Goal: Task Accomplishment & Management: Manage account settings

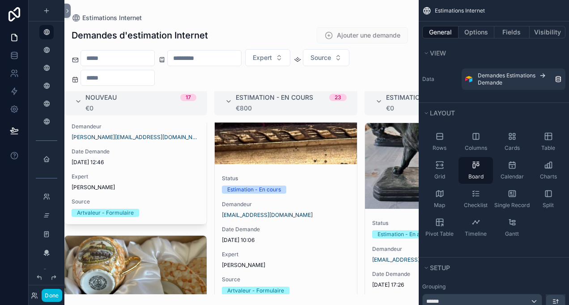
scroll to position [11, 8]
click at [21, 75] on link at bounding box center [14, 73] width 28 height 18
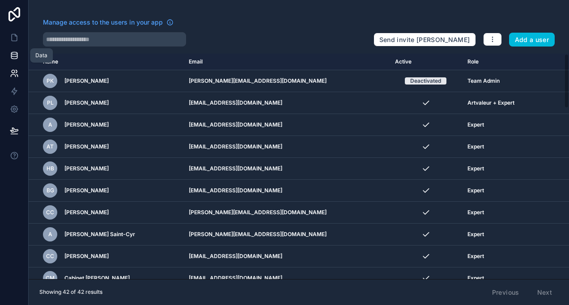
click at [10, 59] on icon at bounding box center [14, 55] width 9 height 9
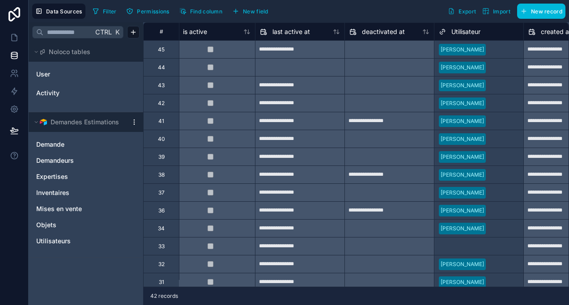
scroll to position [0, 870]
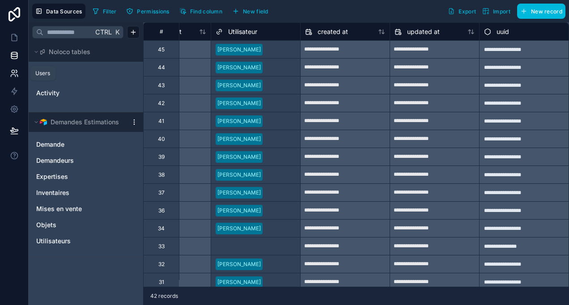
click at [15, 67] on link at bounding box center [14, 73] width 28 height 18
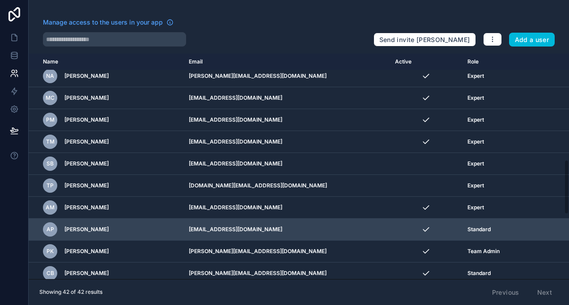
scroll to position [437, 0]
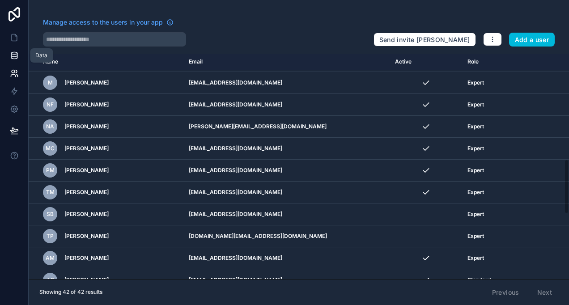
click at [12, 53] on icon at bounding box center [14, 55] width 9 height 9
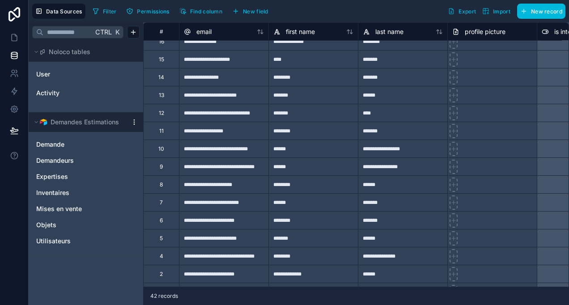
scroll to position [512, 0]
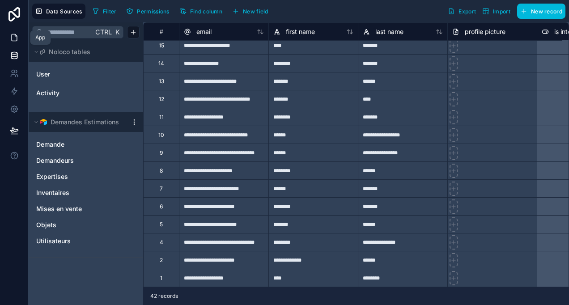
click at [14, 34] on icon at bounding box center [14, 37] width 5 height 7
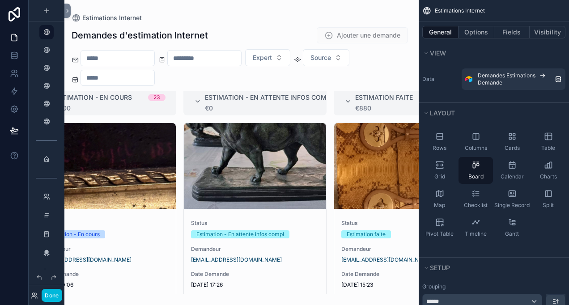
scroll to position [11, 0]
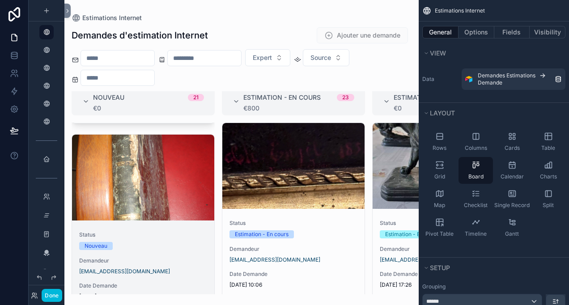
click at [142, 206] on div "scrollable content" at bounding box center [143, 178] width 142 height 86
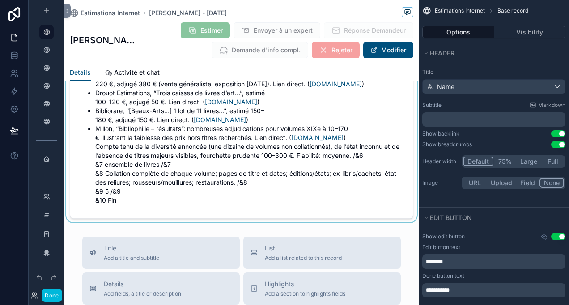
scroll to position [1746, 0]
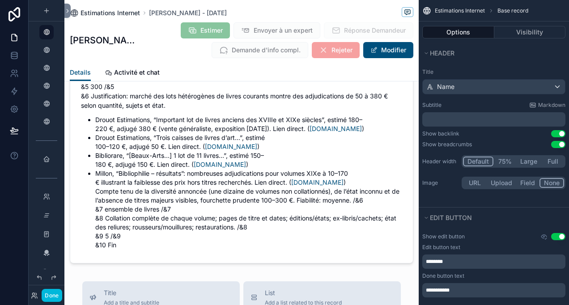
click at [78, 14] on icon "scrollable content" at bounding box center [74, 13] width 9 height 9
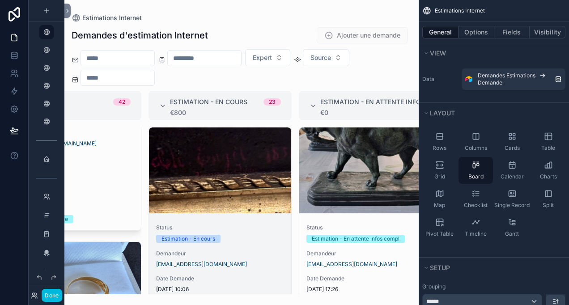
scroll to position [0, 70]
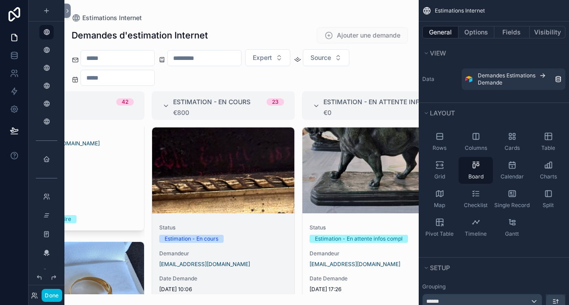
click at [234, 201] on div "scrollable content" at bounding box center [223, 171] width 142 height 86
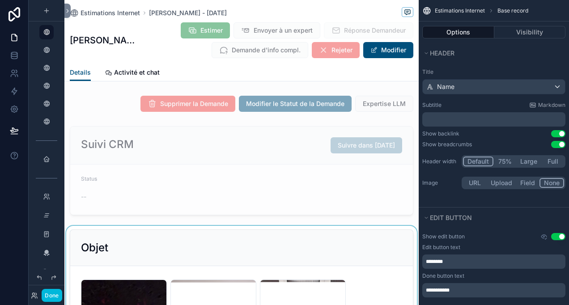
scroll to position [179, 0]
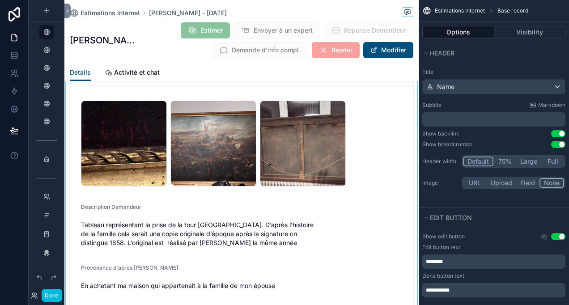
click at [249, 158] on div "scrollable content" at bounding box center [241, 199] width 355 height 304
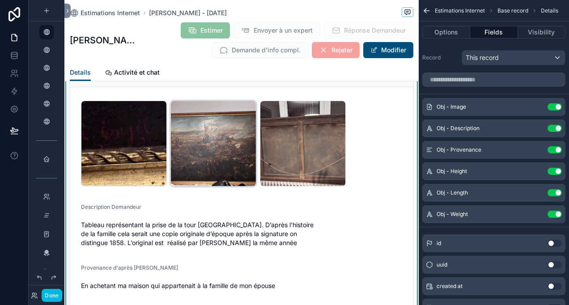
click at [240, 158] on div "IMG_4757 .jpeg" at bounding box center [214, 144] width 86 height 86
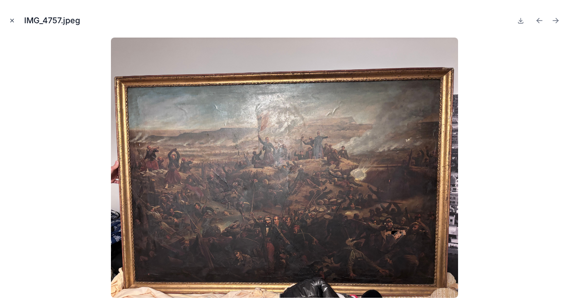
click at [15, 20] on button "Close modal" at bounding box center [12, 21] width 10 height 10
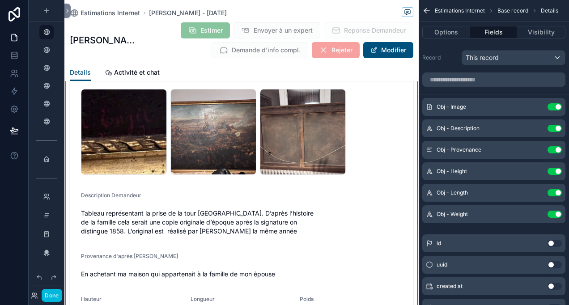
scroll to position [179, 0]
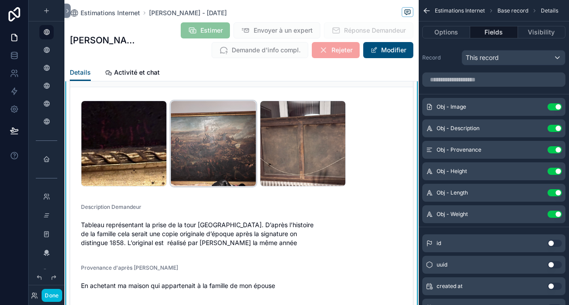
click at [205, 124] on div "IMG_4757 .jpeg" at bounding box center [214, 144] width 86 height 86
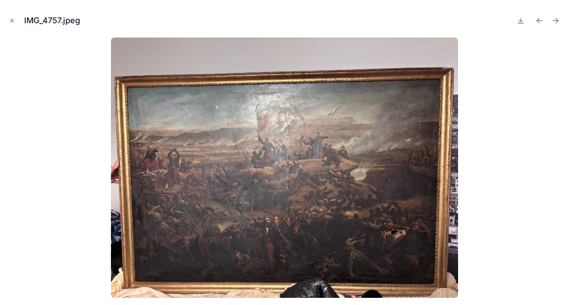
click at [13, 19] on button "Close modal" at bounding box center [12, 21] width 10 height 10
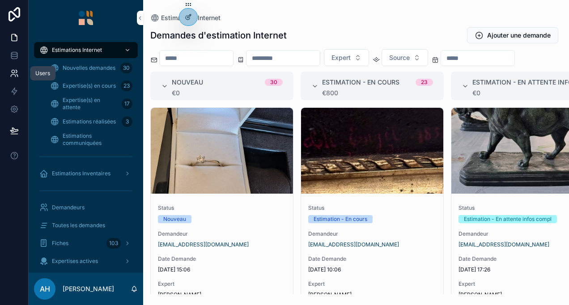
click at [15, 79] on link at bounding box center [14, 73] width 28 height 18
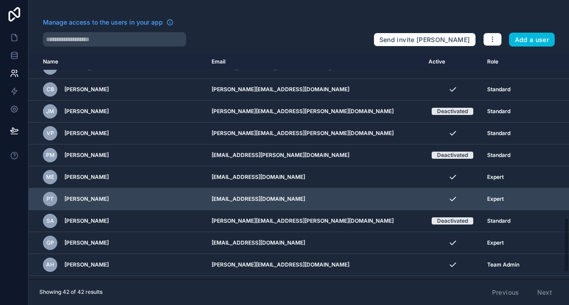
scroll to position [705, 0]
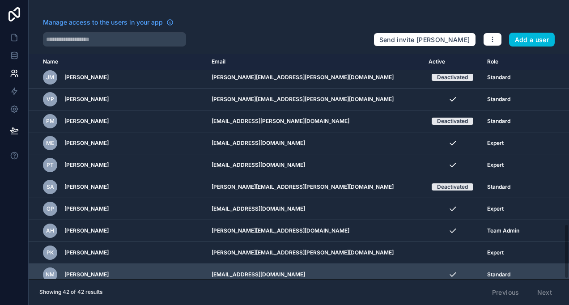
click at [0, 0] on div "scrollable content" at bounding box center [0, 0] width 0 height 0
click at [0, 0] on icon "scrollable content" at bounding box center [0, 0] width 0 height 0
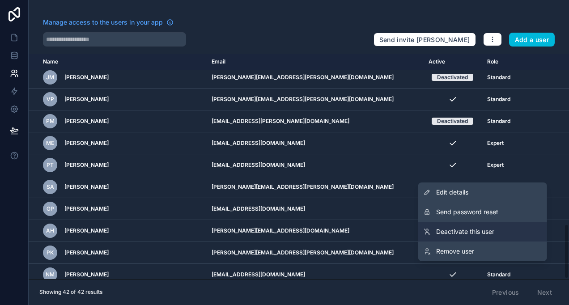
click at [467, 233] on span "Deactivate this user" at bounding box center [465, 231] width 58 height 9
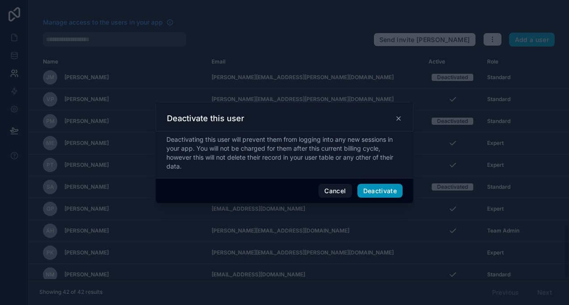
click at [372, 192] on button "Deactivate" at bounding box center [381, 191] width 46 height 14
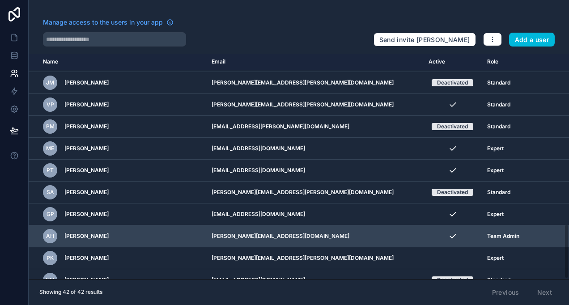
scroll to position [705, 0]
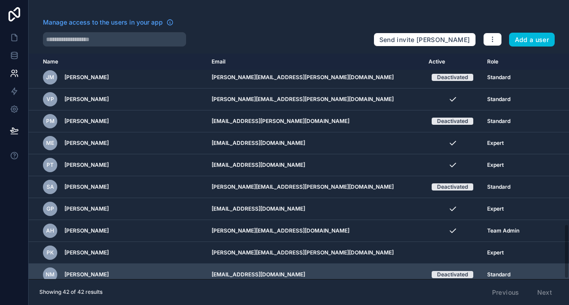
click at [0, 0] on div "scrollable content" at bounding box center [0, 0] width 0 height 0
click at [0, 0] on icon "scrollable content" at bounding box center [0, 0] width 0 height 0
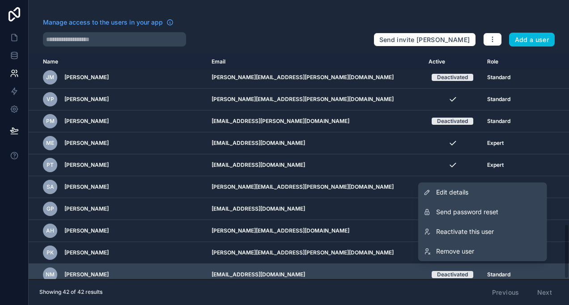
click at [0, 0] on icon "scrollable content" at bounding box center [0, 0] width 0 height 0
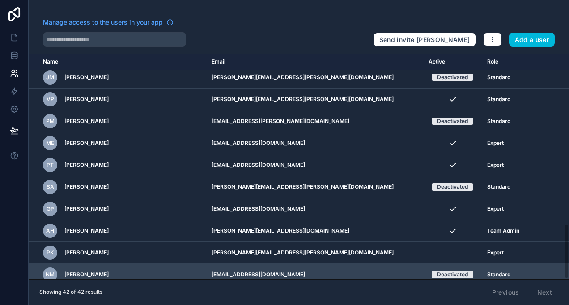
click at [0, 0] on icon "scrollable content" at bounding box center [0, 0] width 0 height 0
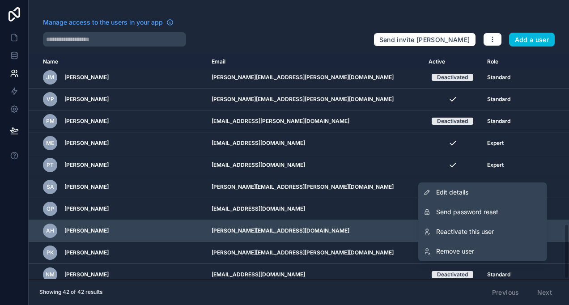
click at [0, 0] on div "scrollable content" at bounding box center [0, 0] width 0 height 0
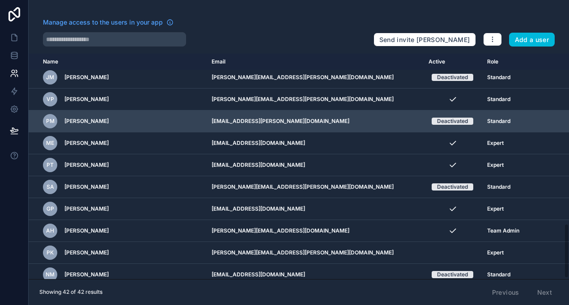
scroll to position [526, 0]
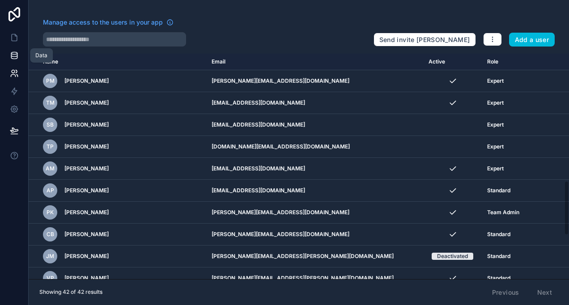
click at [14, 49] on link at bounding box center [14, 56] width 28 height 18
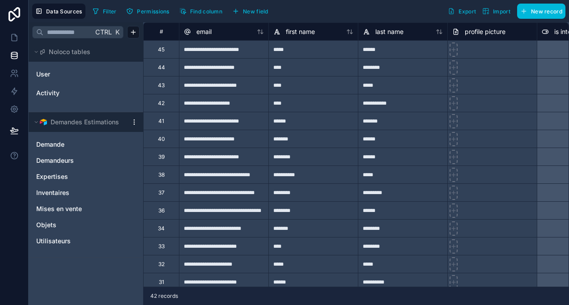
scroll to position [313, 0]
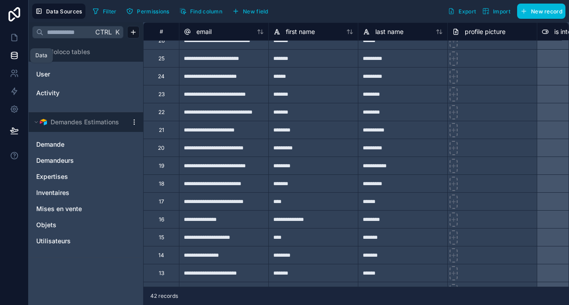
click at [13, 53] on icon at bounding box center [14, 55] width 9 height 9
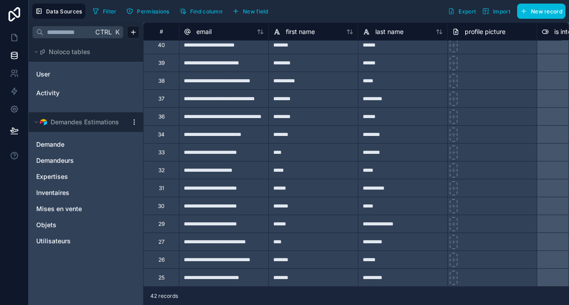
scroll to position [179, 0]
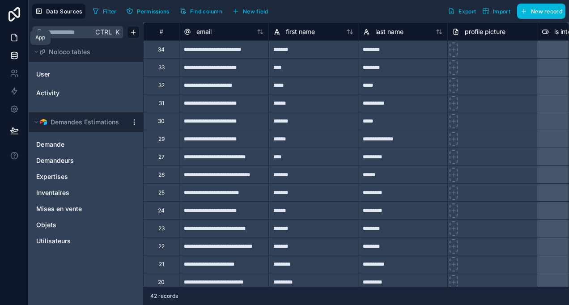
click at [21, 38] on link at bounding box center [14, 38] width 28 height 18
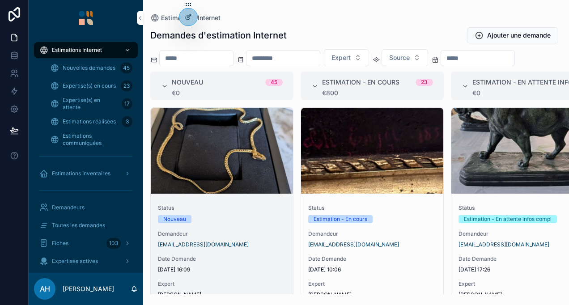
scroll to position [134, 0]
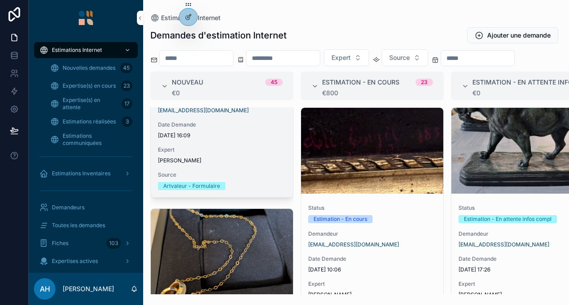
click at [251, 139] on span "[DATE] 16:09" at bounding box center [222, 135] width 128 height 7
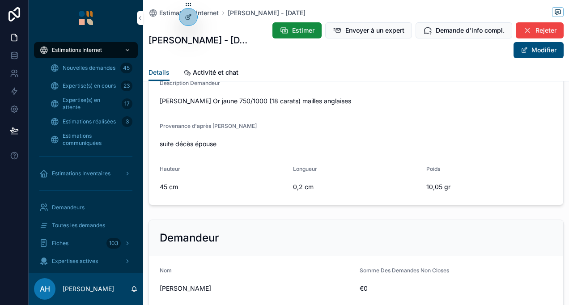
scroll to position [137, 0]
